Goal: Register for event/course

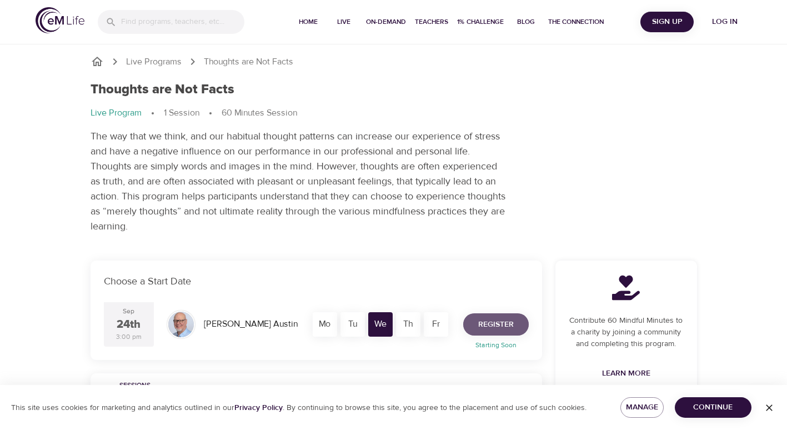
click at [491, 329] on span "Register" at bounding box center [496, 325] width 36 height 14
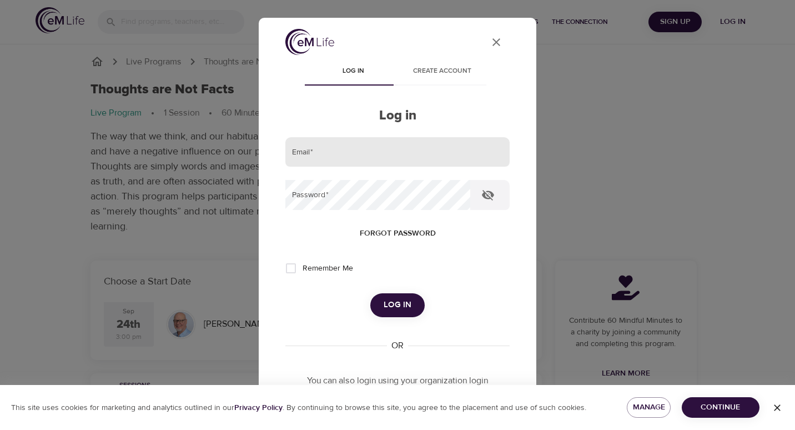
click at [355, 154] on input "email" at bounding box center [397, 152] width 224 height 30
type input "[EMAIL_ADDRESS][DOMAIN_NAME]"
click at [370, 293] on button "Log in" at bounding box center [397, 304] width 54 height 23
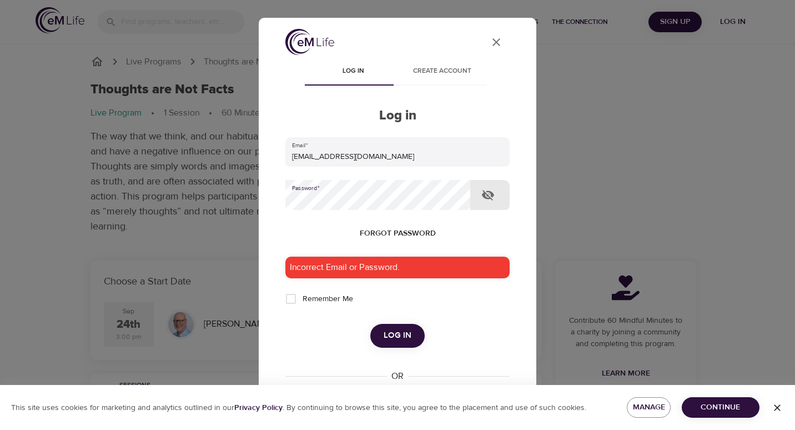
click at [231, 195] on div "User Profile Log in Create account Log in Email   * jhoule@hanover.com Password…" at bounding box center [397, 215] width 795 height 430
click at [445, 70] on span "Create account" at bounding box center [441, 72] width 75 height 12
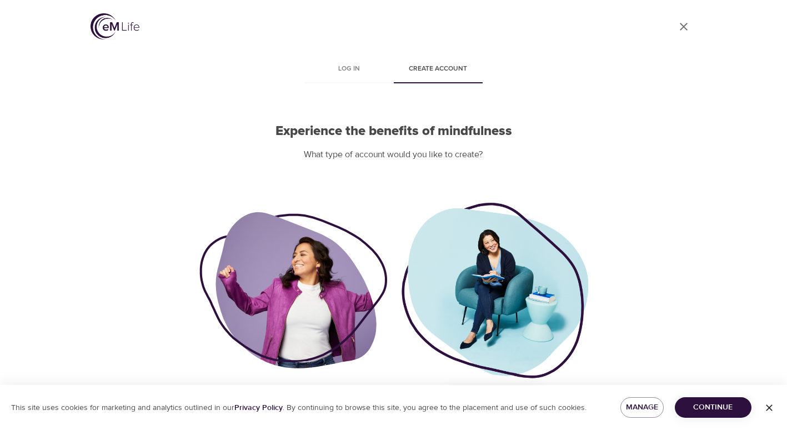
scroll to position [37, 0]
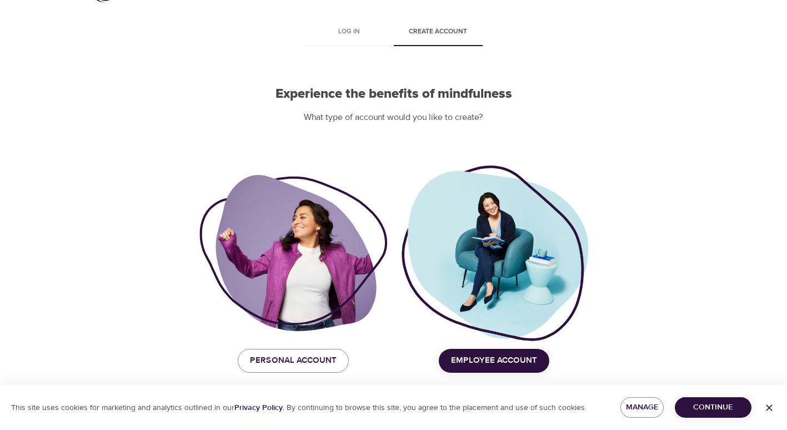
click at [501, 357] on span "Employee Account" at bounding box center [494, 360] width 86 height 14
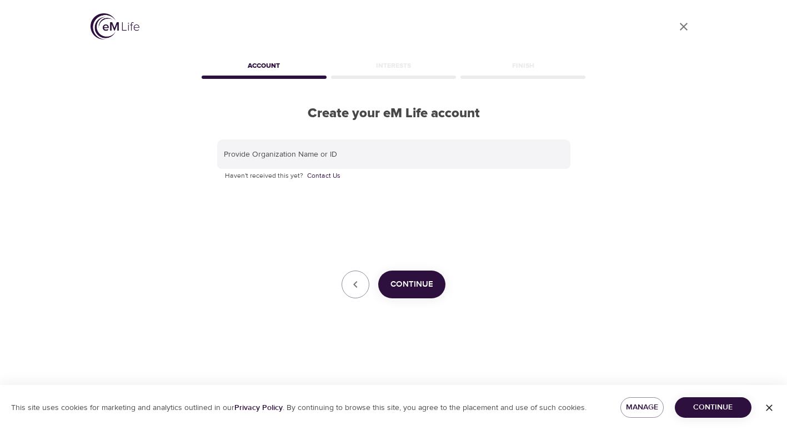
scroll to position [0, 0]
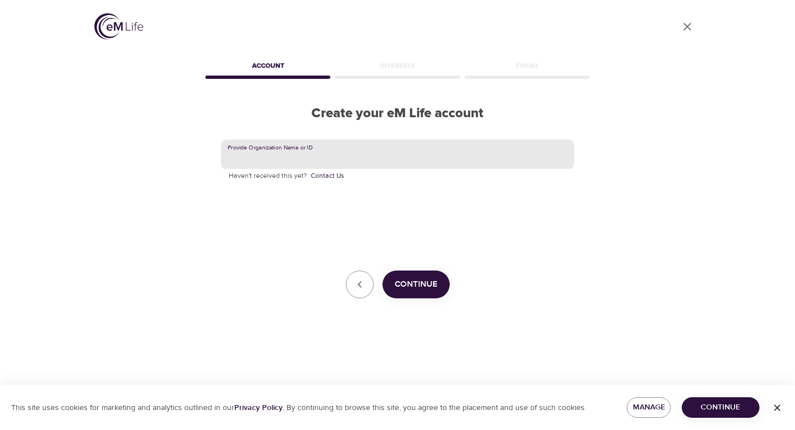
click at [366, 153] on input "text" at bounding box center [397, 154] width 353 height 30
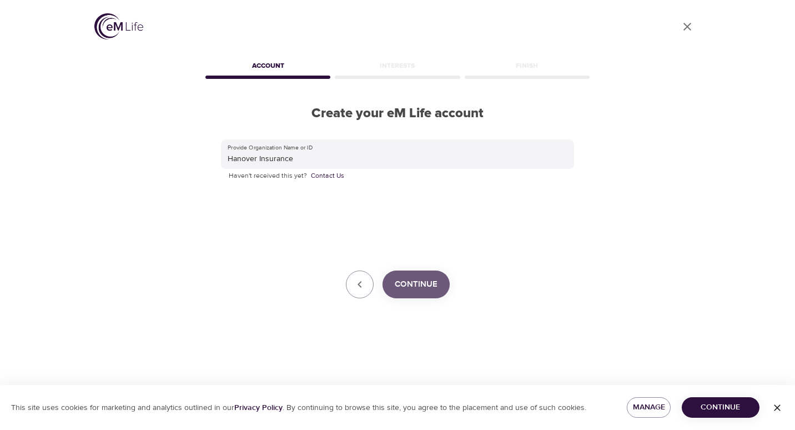
click at [425, 285] on span "Continue" at bounding box center [416, 284] width 43 height 14
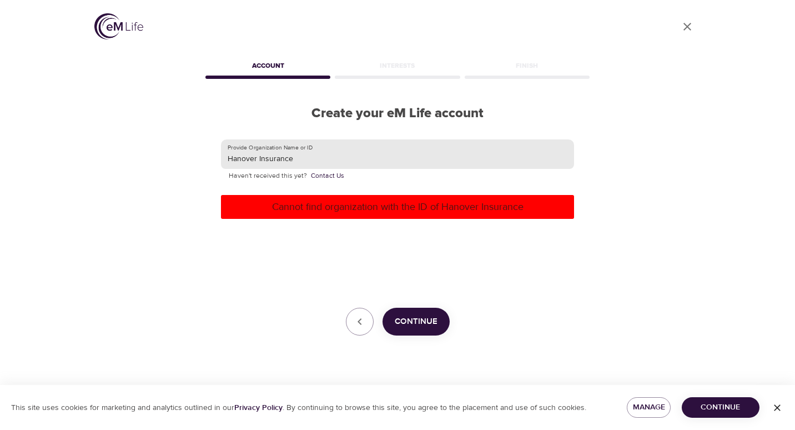
click at [226, 155] on input "Hanover Insurance" at bounding box center [397, 154] width 353 height 30
click at [320, 159] on input "The Hanover Insurance" at bounding box center [397, 154] width 353 height 30
type input "The Hanover Insurance Group"
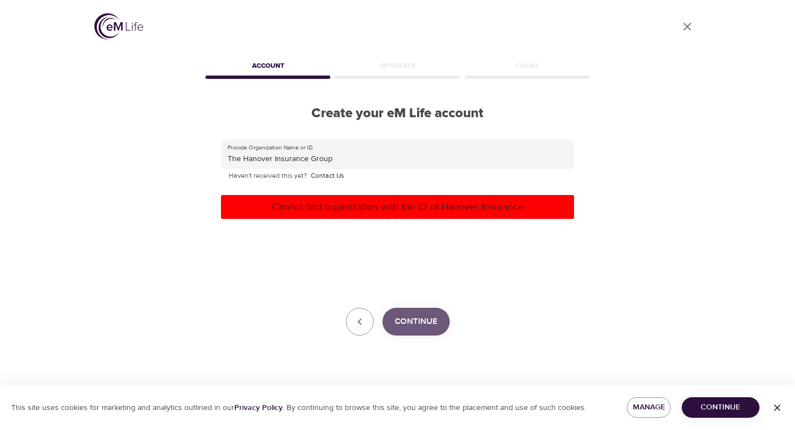
click at [418, 319] on span "Continue" at bounding box center [416, 321] width 43 height 14
click at [368, 319] on button "button" at bounding box center [360, 322] width 28 height 28
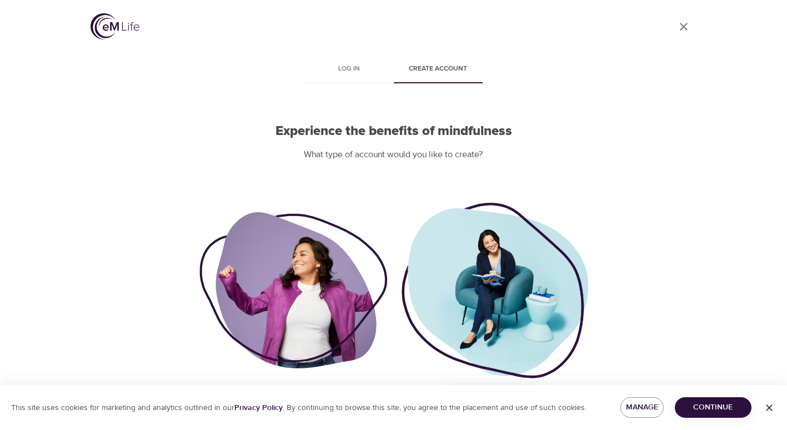
click at [683, 19] on link "User Profile" at bounding box center [683, 26] width 27 height 27
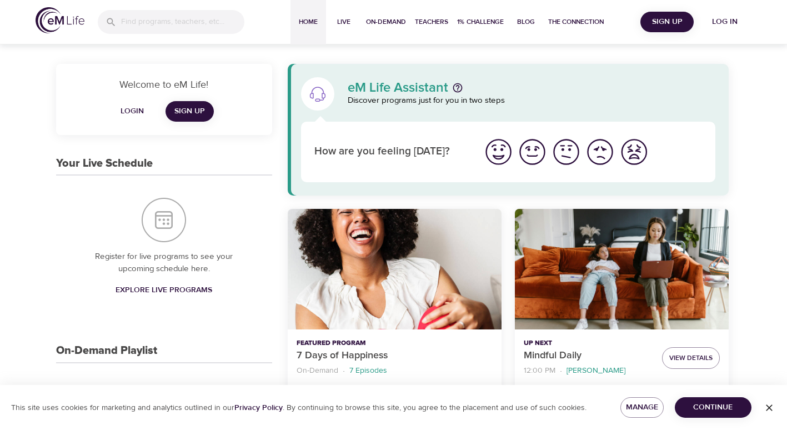
click at [271, 346] on div "On-Demand Playlist" at bounding box center [164, 350] width 216 height 13
click at [144, 110] on span "Login" at bounding box center [132, 111] width 27 height 14
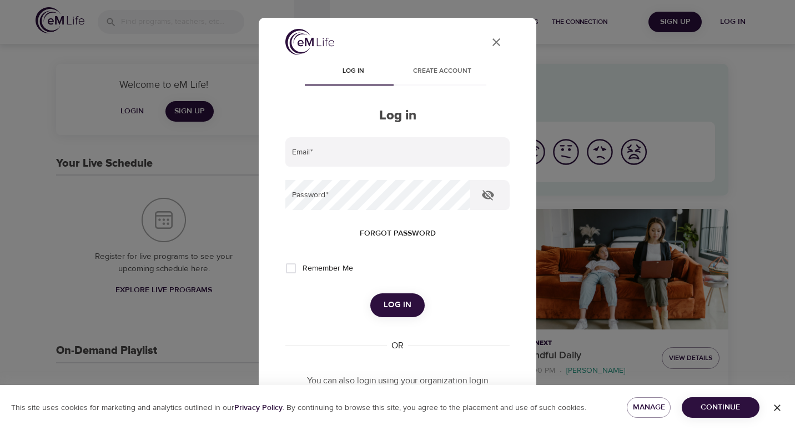
scroll to position [108, 0]
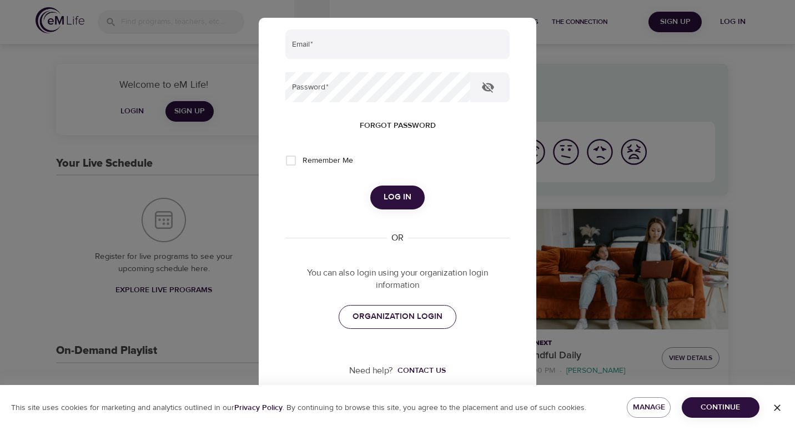
click at [389, 324] on link "ORGANIZATION LOGIN" at bounding box center [398, 316] width 118 height 23
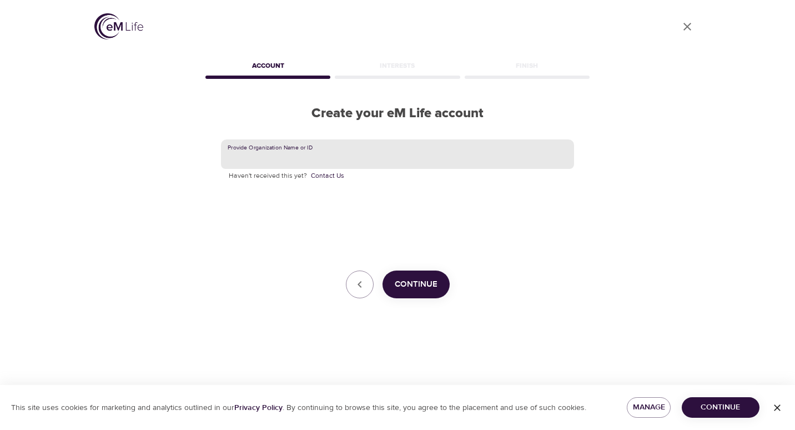
click at [289, 159] on input "text" at bounding box center [397, 154] width 353 height 30
type input "The Hanover Insurance Group"
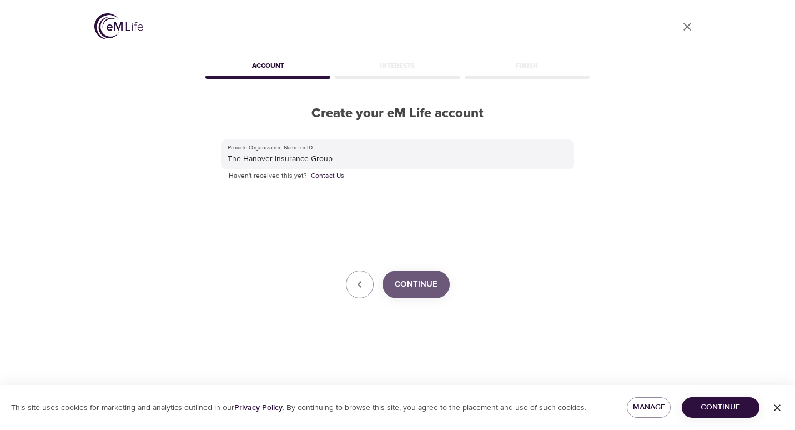
click at [412, 282] on span "Continue" at bounding box center [416, 284] width 43 height 14
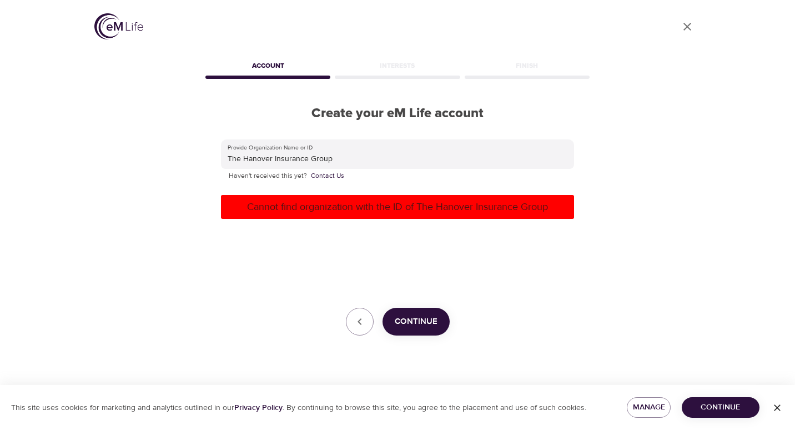
click at [730, 406] on span "Continue" at bounding box center [721, 407] width 60 height 14
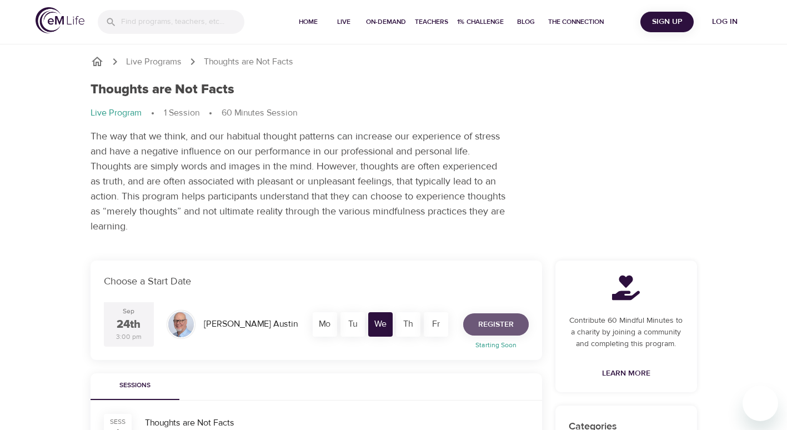
click at [493, 320] on span "Register" at bounding box center [496, 325] width 36 height 14
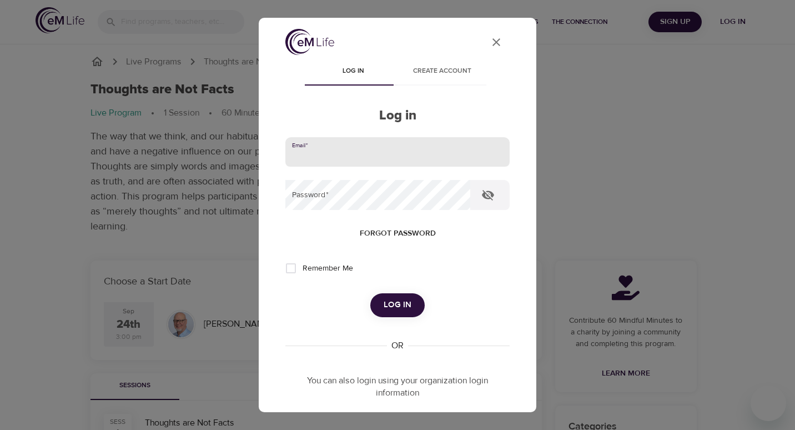
click at [323, 142] on input "email" at bounding box center [397, 152] width 224 height 30
type input "[EMAIL_ADDRESS][DOMAIN_NAME]"
click at [370, 293] on button "Log in" at bounding box center [397, 304] width 54 height 23
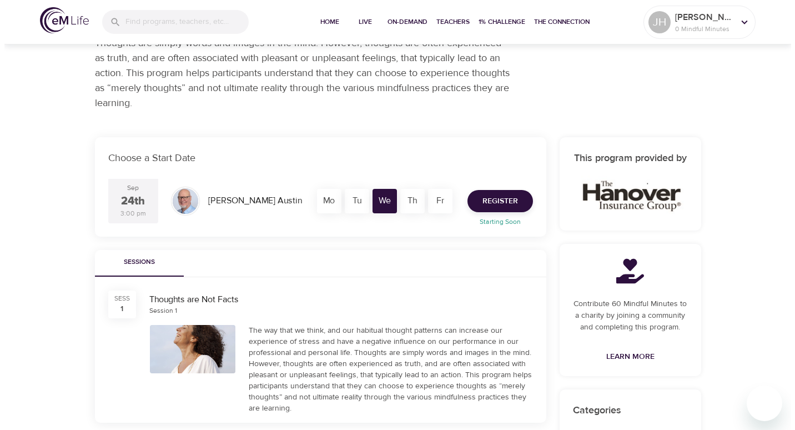
scroll to position [167, 0]
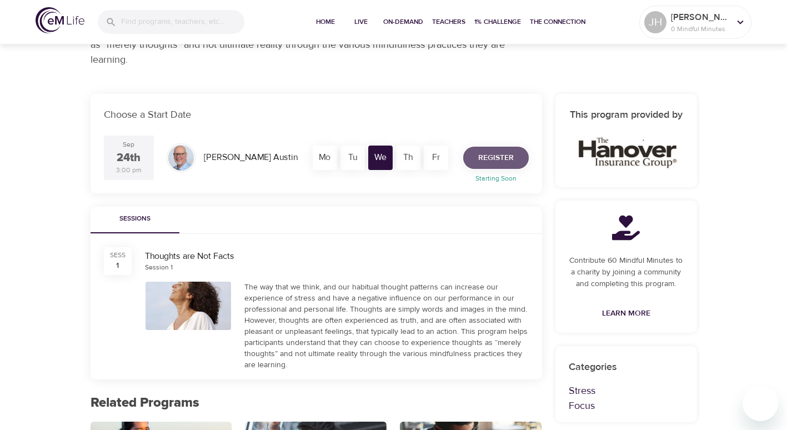
click at [511, 158] on span "Register" at bounding box center [496, 158] width 36 height 14
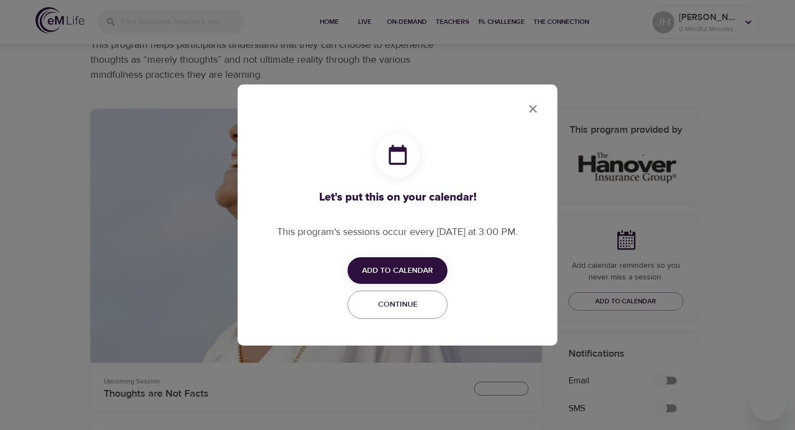
checkbox input "true"
click at [386, 265] on span "Add to Calendar" at bounding box center [397, 271] width 71 height 14
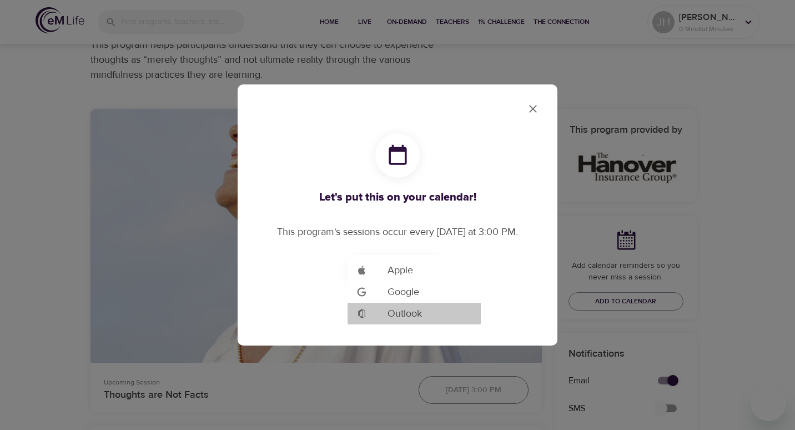
click at [392, 311] on span "Outlook" at bounding box center [404, 313] width 34 height 15
click at [410, 315] on span "Outlook" at bounding box center [404, 313] width 34 height 15
